Goal: Information Seeking & Learning: Check status

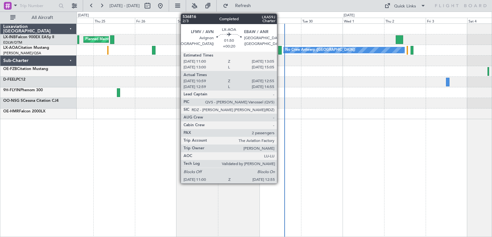
click at [280, 53] on div at bounding box center [280, 50] width 4 height 9
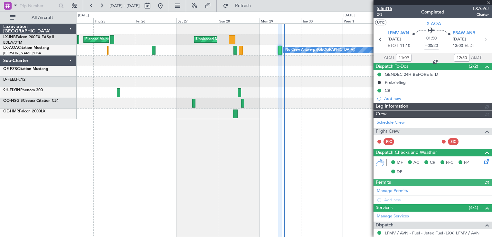
click at [385, 9] on span "536816" at bounding box center [384, 8] width 15 height 7
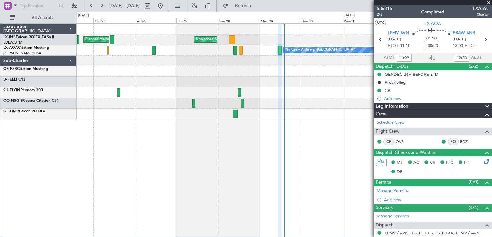
click at [197, 99] on div "Planned Maint [GEOGRAPHIC_DATA] ([GEOGRAPHIC_DATA]) Unplanned Maint [GEOGRAPHIC…" at bounding box center [284, 72] width 415 height 96
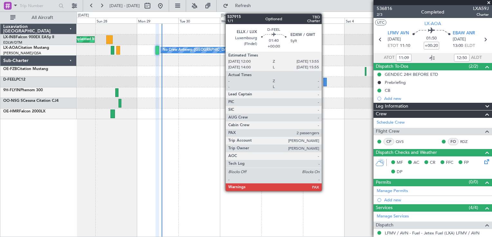
click at [324, 81] on div at bounding box center [325, 82] width 4 height 9
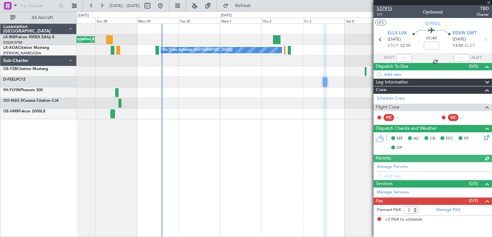
click at [386, 11] on span "537915" at bounding box center [384, 8] width 15 height 7
click at [180, 156] on div "Unplanned Maint Roma (Ciampino) Planned Maint [GEOGRAPHIC_DATA] ([GEOGRAPHIC_DA…" at bounding box center [284, 130] width 415 height 214
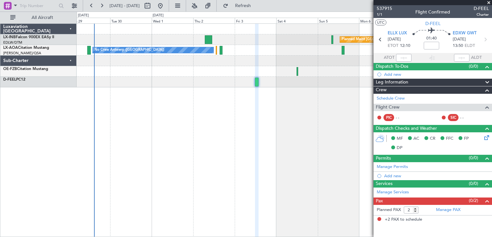
click at [169, 5] on fb-range-datepicker "[DATE] - [DATE]" at bounding box center [126, 6] width 86 height 12
click at [165, 5] on button at bounding box center [160, 6] width 10 height 10
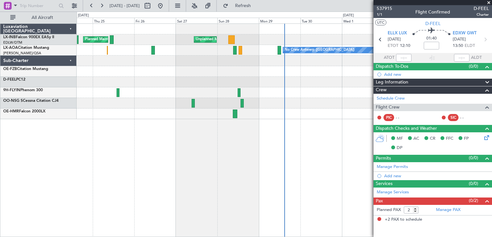
click at [487, 3] on span at bounding box center [488, 3] width 6 height 6
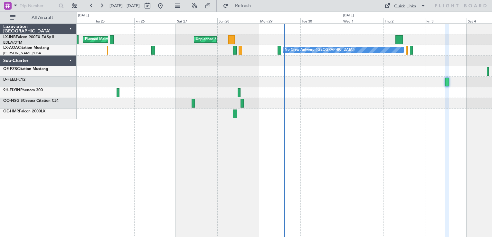
type input "0"
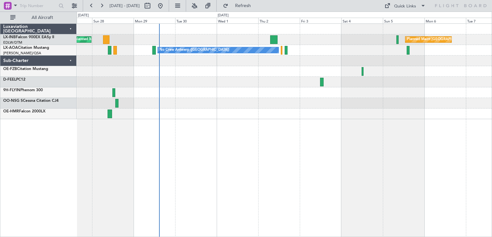
click at [224, 143] on div "Unplanned Maint Roma (Ciampino) Planned Maint [GEOGRAPHIC_DATA] ([GEOGRAPHIC_DA…" at bounding box center [284, 130] width 415 height 214
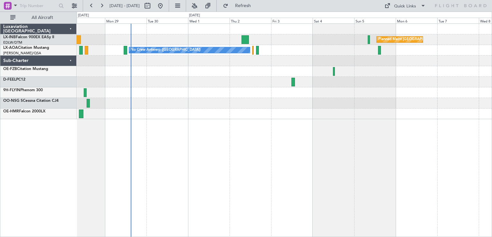
click at [267, 153] on div "Planned Maint [GEOGRAPHIC_DATA] ([GEOGRAPHIC_DATA]) Unplanned Maint [GEOGRAPHIC…" at bounding box center [284, 130] width 415 height 214
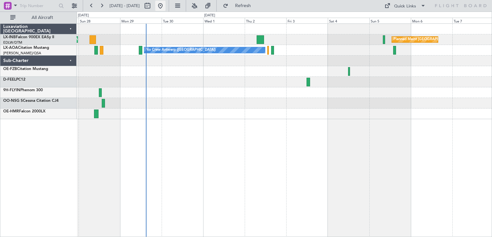
click at [165, 6] on button at bounding box center [160, 6] width 10 height 10
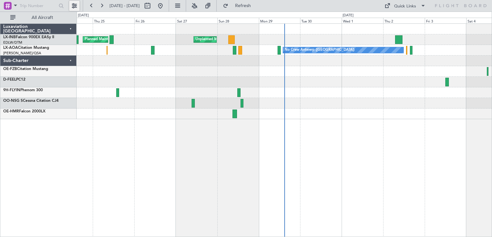
click at [73, 2] on button at bounding box center [74, 6] width 10 height 10
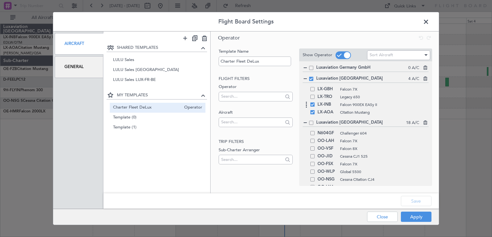
click at [312, 105] on span at bounding box center [312, 105] width 4 height 4
click at [315, 103] on input "checkbox" at bounding box center [315, 103] width 0 height 0
click at [407, 199] on button "Save" at bounding box center [416, 201] width 31 height 10
click at [412, 215] on button "Apply" at bounding box center [416, 217] width 31 height 10
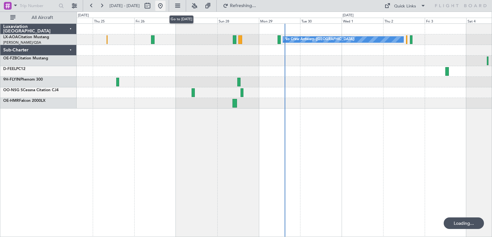
click at [165, 6] on button at bounding box center [160, 6] width 10 height 10
click at [165, 9] on button at bounding box center [160, 6] width 10 height 10
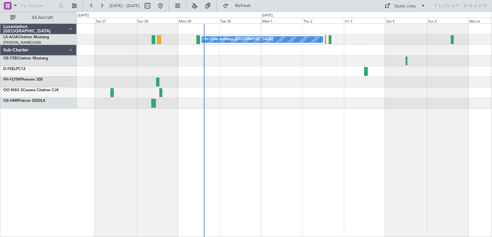
click at [270, 108] on div "No Crew Antwerp ([GEOGRAPHIC_DATA])" at bounding box center [284, 130] width 415 height 214
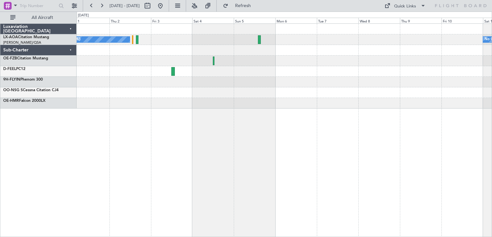
click at [224, 127] on div "No Crew Antwerp ([GEOGRAPHIC_DATA]) No Crew [GEOGRAPHIC_DATA] ([GEOGRAPHIC_DATA…" at bounding box center [284, 130] width 415 height 214
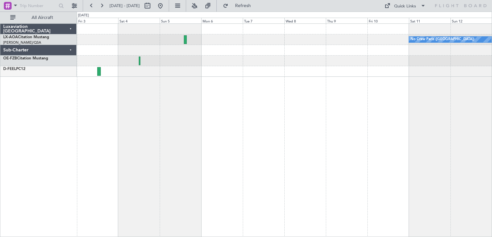
click at [268, 128] on div "No Crew Paris ([GEOGRAPHIC_DATA]) No Crew [GEOGRAPHIC_DATA] ([GEOGRAPHIC_DATA])" at bounding box center [284, 130] width 415 height 214
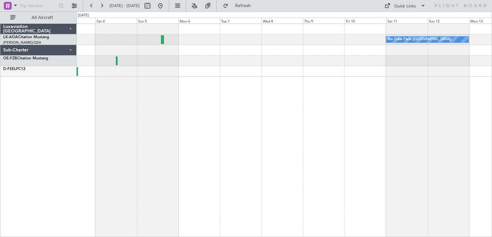
click at [247, 115] on div "No Crew Paris ([GEOGRAPHIC_DATA]) No Crew [GEOGRAPHIC_DATA] ([GEOGRAPHIC_DATA])" at bounding box center [284, 130] width 415 height 214
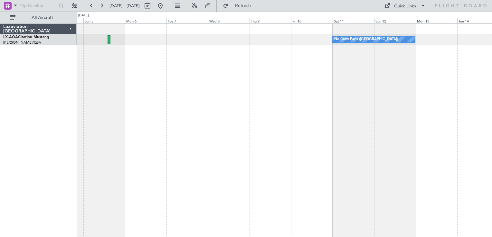
click at [270, 109] on div "No Crew Paris ([GEOGRAPHIC_DATA]) No Crew [GEOGRAPHIC_DATA] ([GEOGRAPHIC_DATA])" at bounding box center [284, 130] width 415 height 214
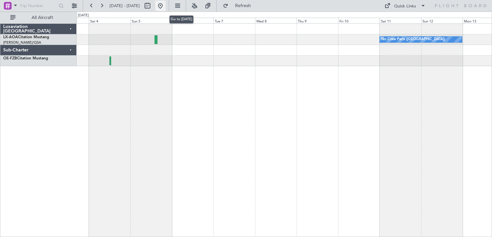
click at [165, 9] on button at bounding box center [160, 6] width 10 height 10
